Goal: Transaction & Acquisition: Purchase product/service

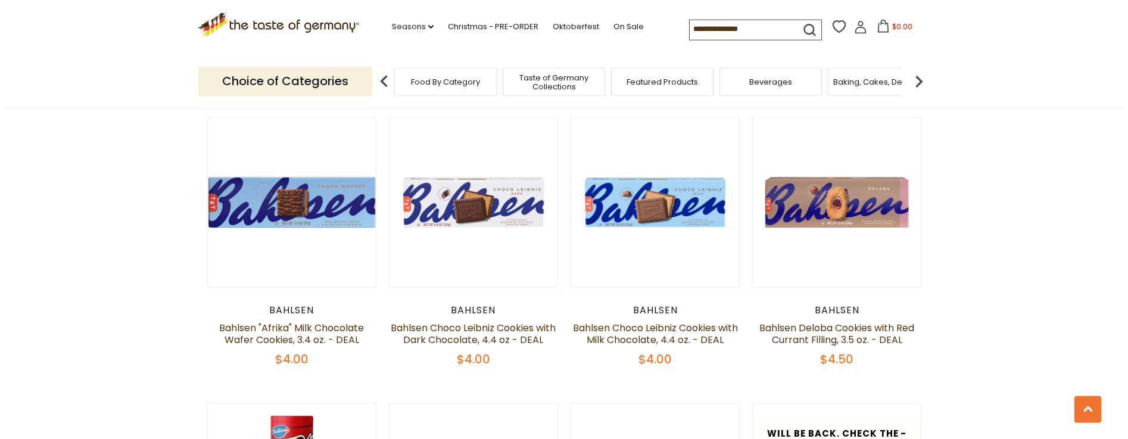
scroll to position [1239, 0]
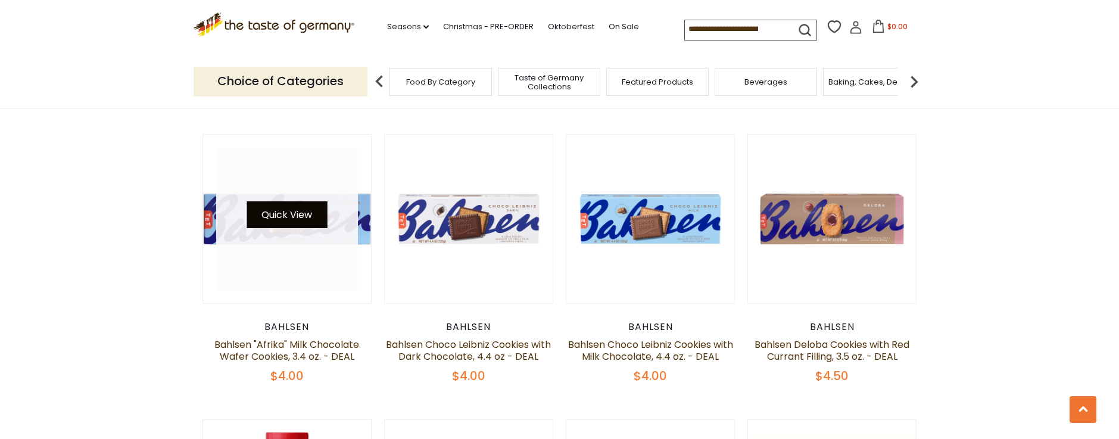
click at [296, 225] on button "Quick View" at bounding box center [287, 214] width 80 height 27
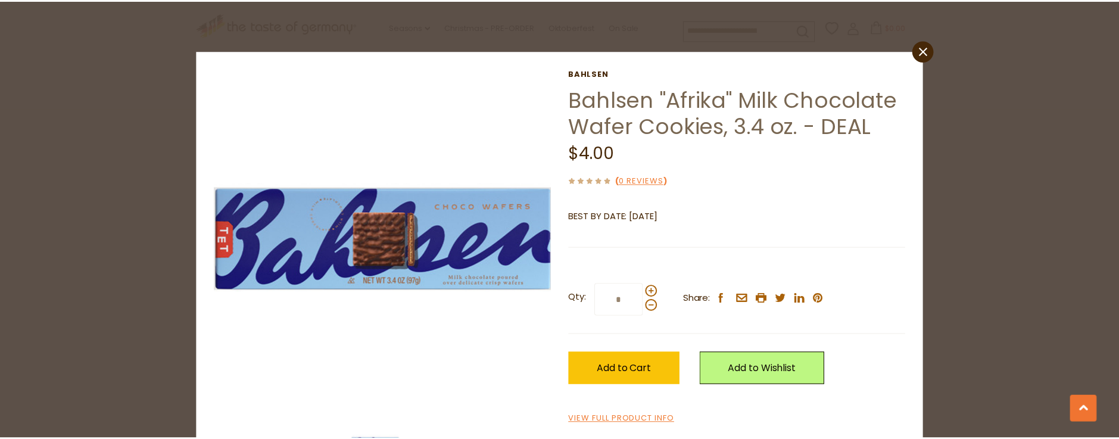
scroll to position [0, 0]
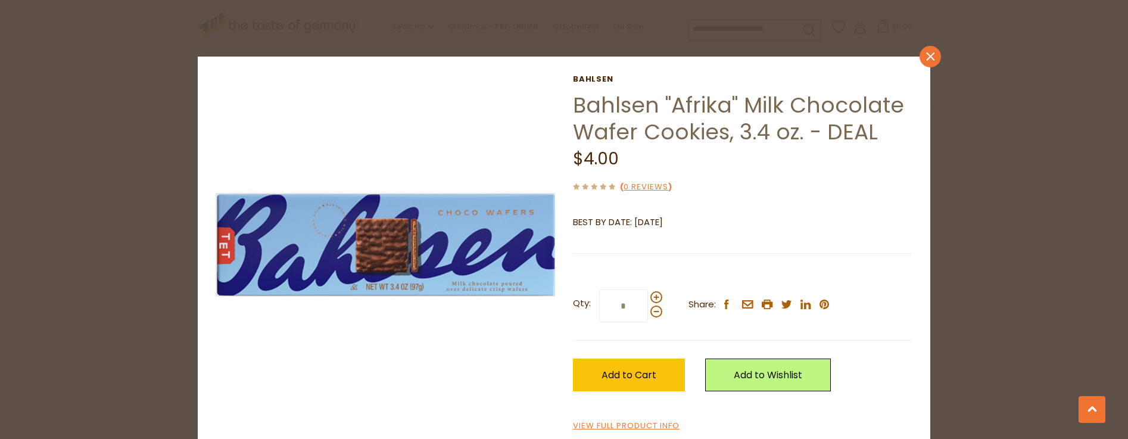
click at [929, 59] on icon at bounding box center [930, 56] width 8 height 8
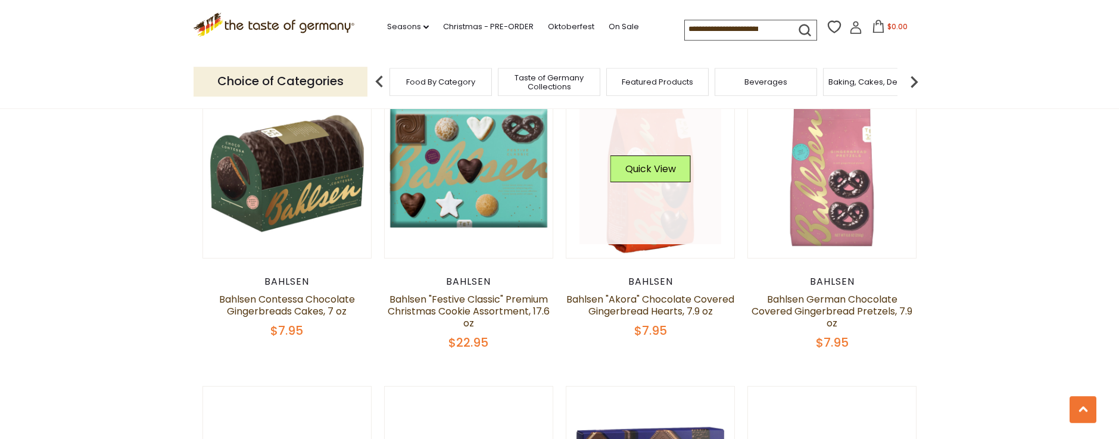
scroll to position [543, 0]
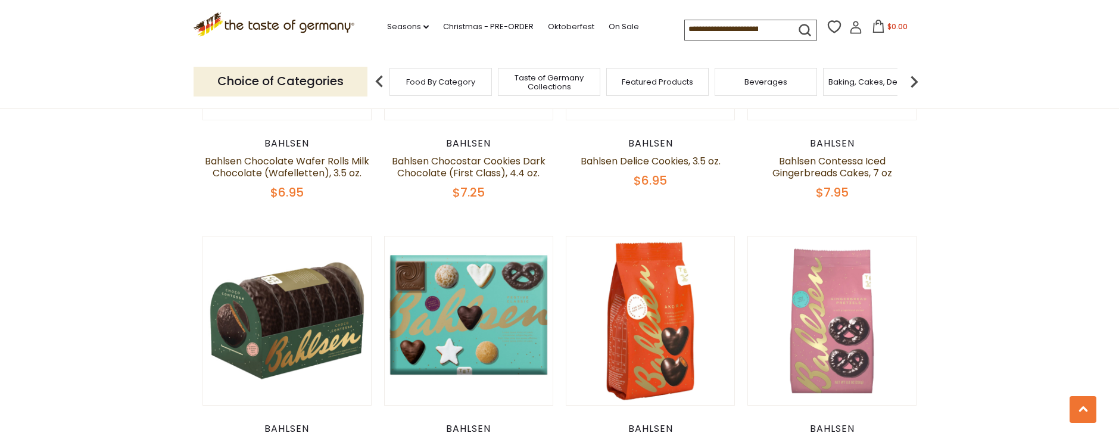
click at [714, 25] on input at bounding box center [735, 28] width 101 height 17
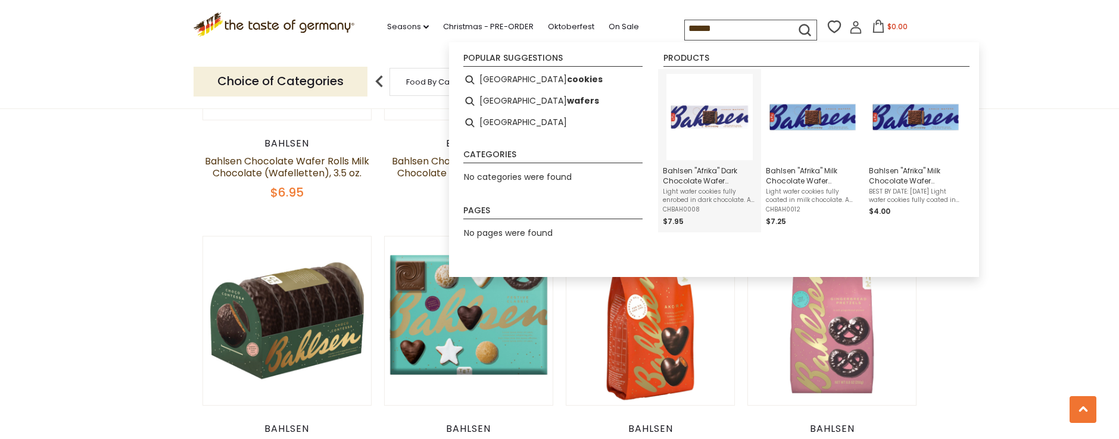
type input "******"
click at [712, 121] on img "Instant Search Results" at bounding box center [709, 117] width 86 height 86
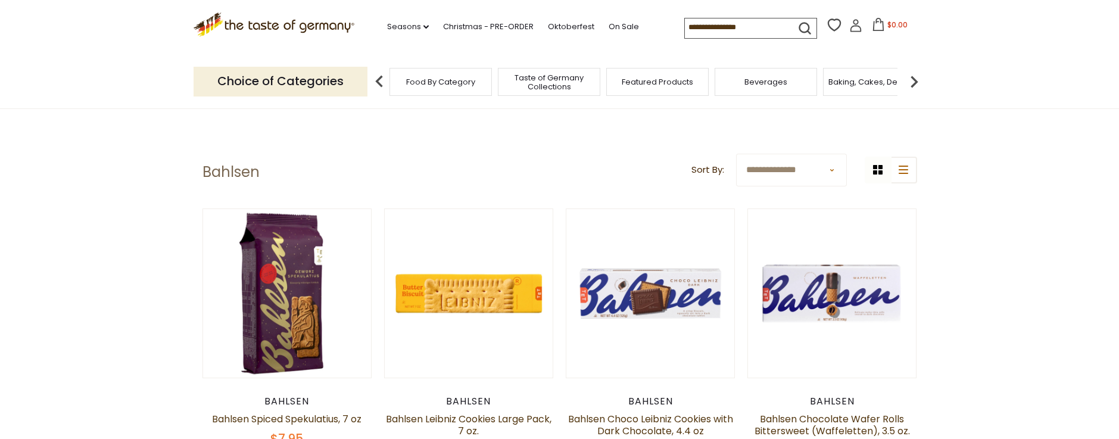
scroll to position [277, 0]
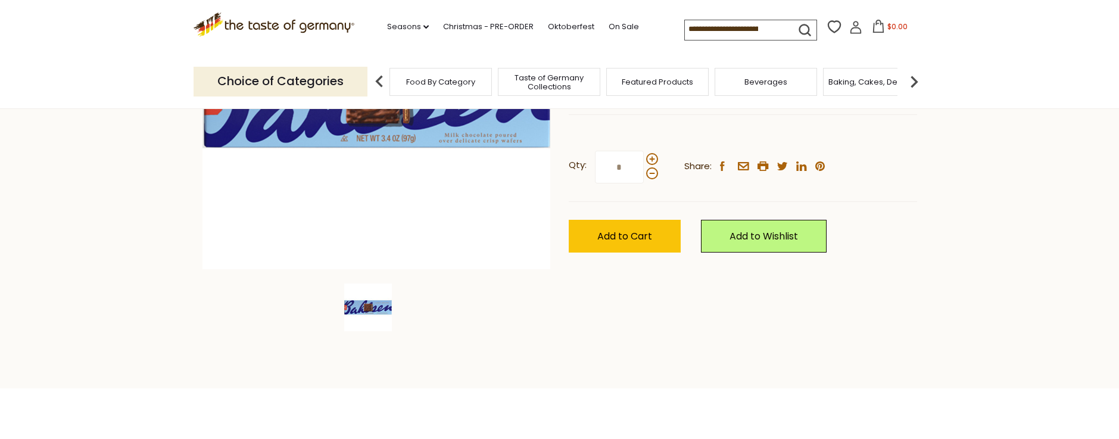
scroll to position [429, 0]
